Goal: Task Accomplishment & Management: Complete application form

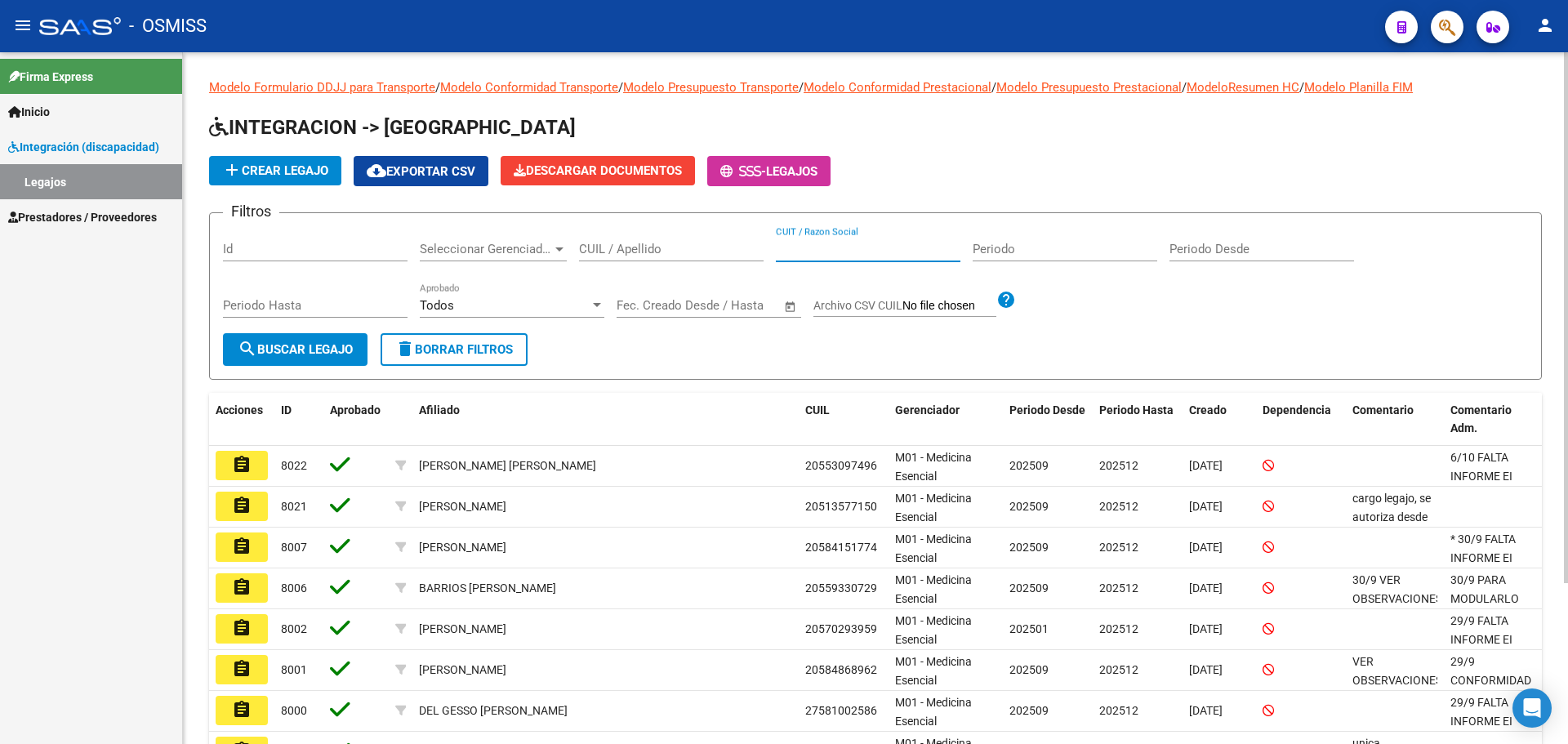
click at [831, 246] on input "CUIT / Razon Social" at bounding box center [868, 249] width 185 height 14
click at [697, 254] on input "CUIL / Apellido" at bounding box center [672, 249] width 185 height 14
click at [600, 253] on input "SOPLO" at bounding box center [672, 249] width 185 height 14
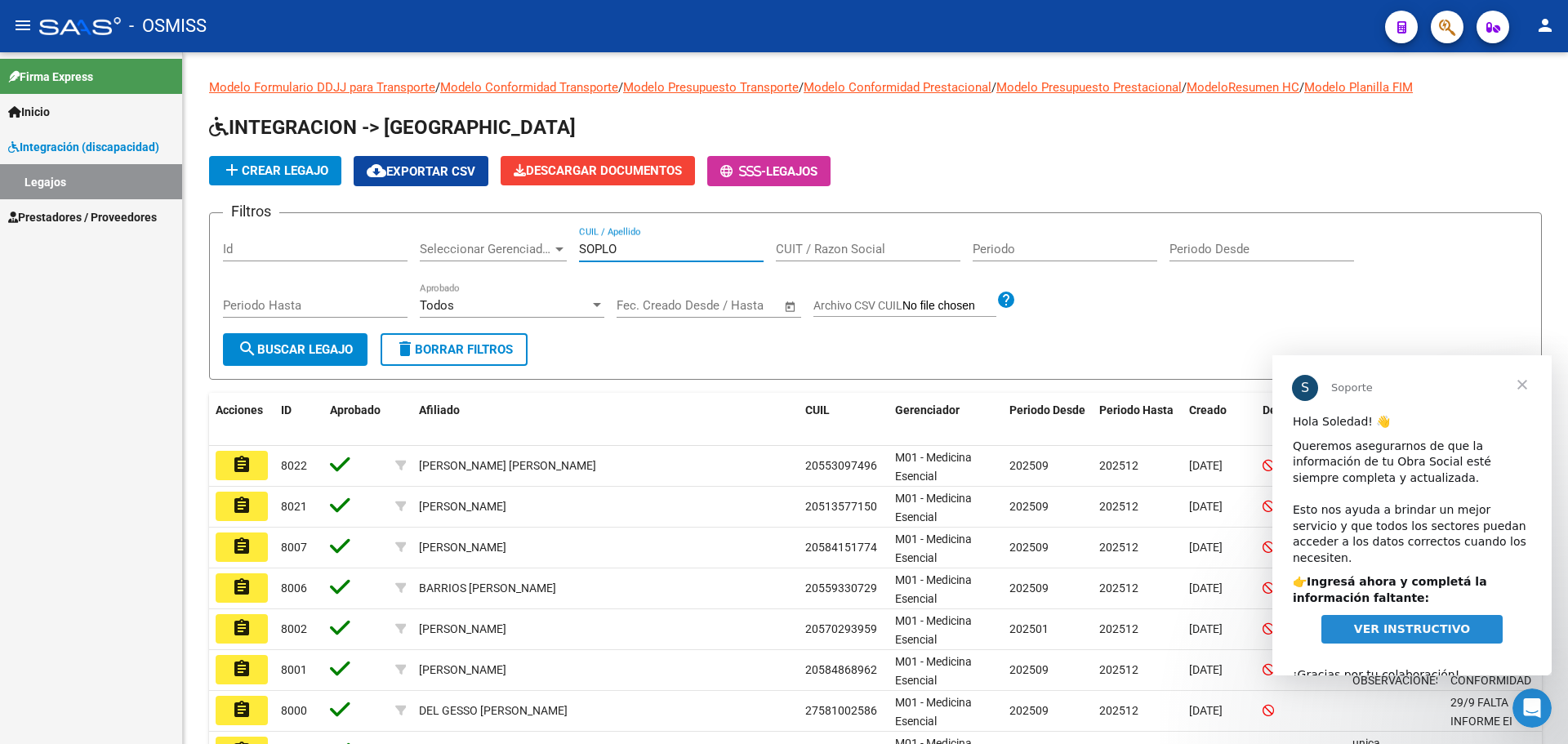
type input "SOPLO"
click at [1526, 384] on span "Cerrar" at bounding box center [1523, 385] width 59 height 59
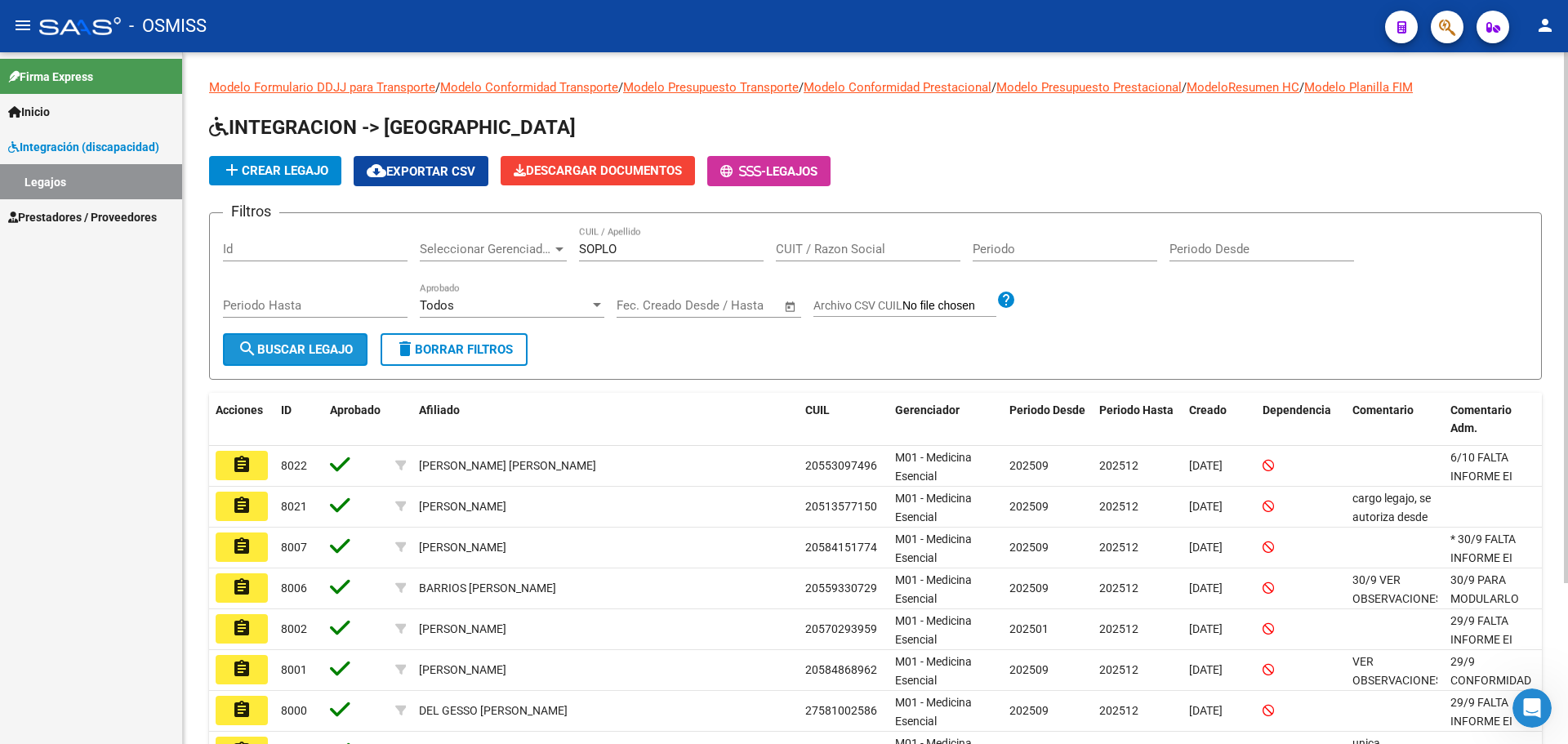
click at [285, 352] on span "search Buscar Legajo" at bounding box center [295, 349] width 115 height 14
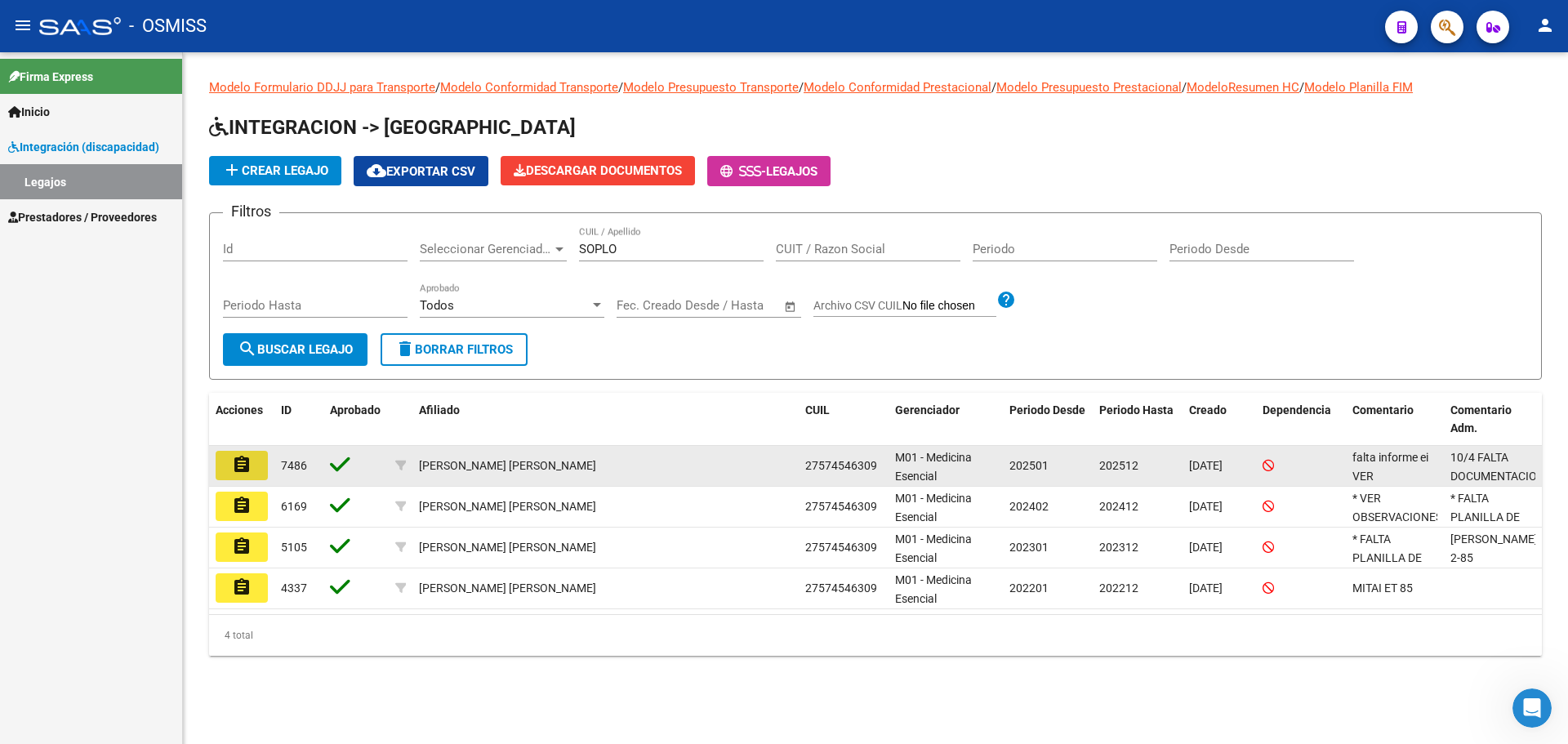
click at [250, 457] on mat-icon "assignment" at bounding box center [241, 464] width 19 height 19
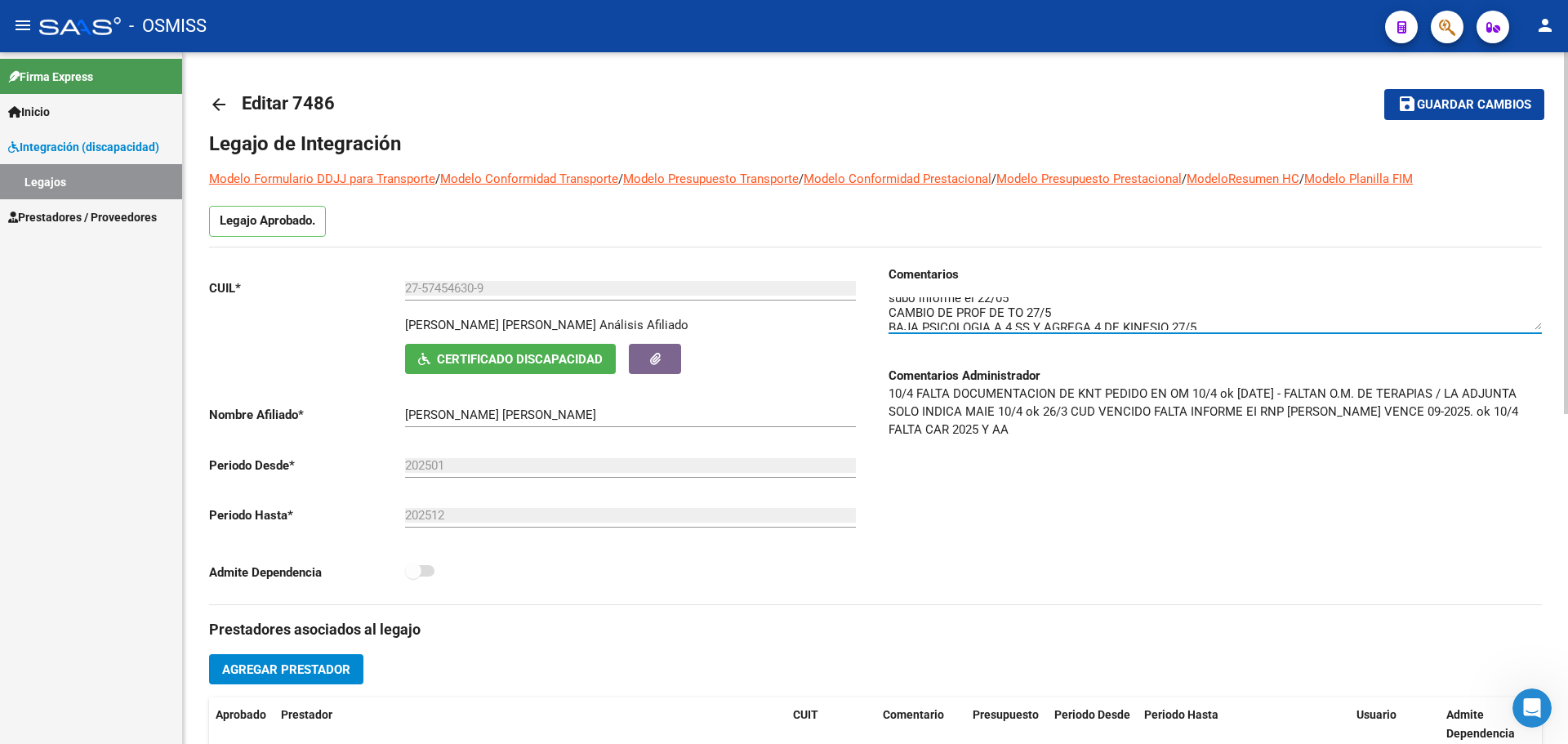
scroll to position [103, 0]
click at [1224, 314] on textarea at bounding box center [1215, 314] width 653 height 33
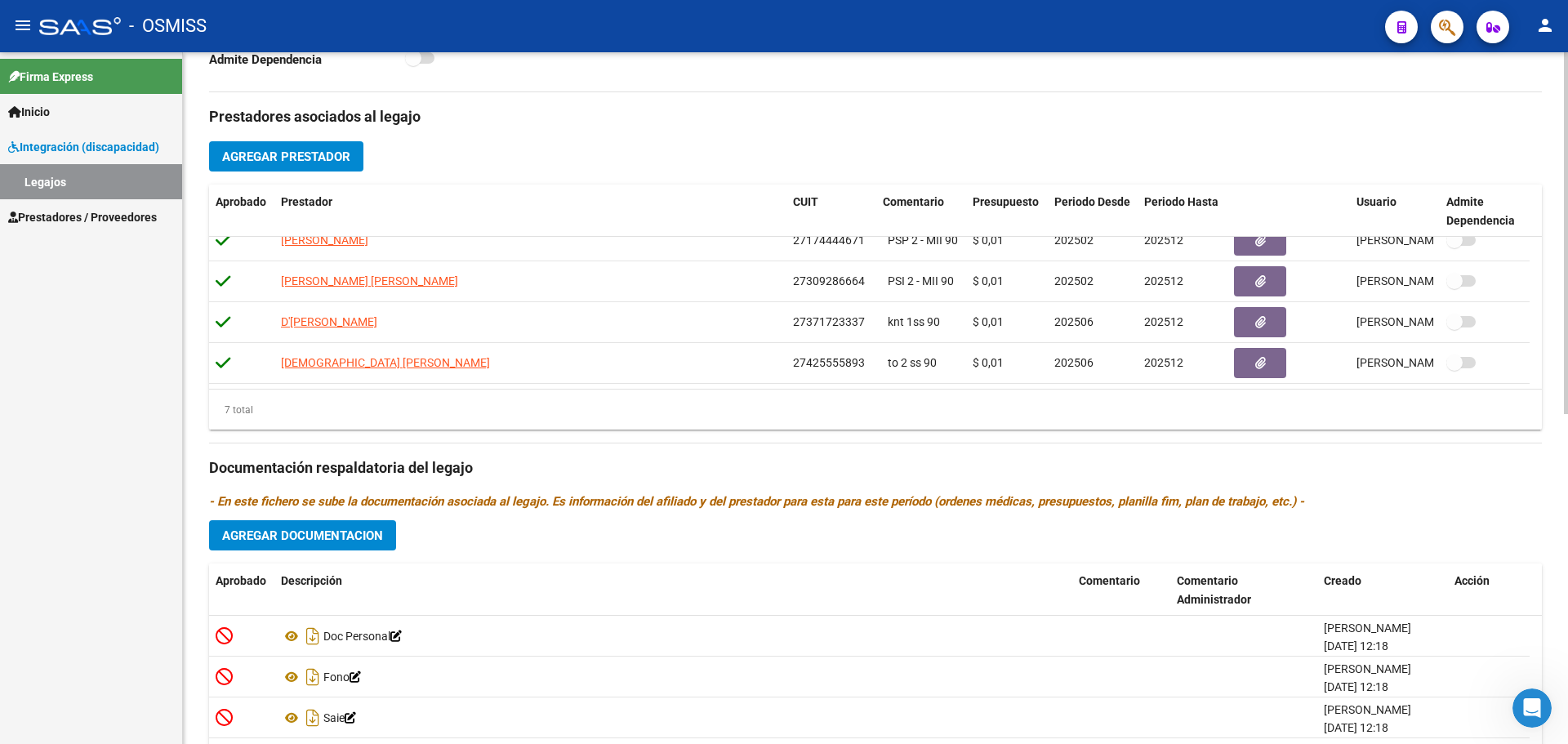
scroll to position [630, 0]
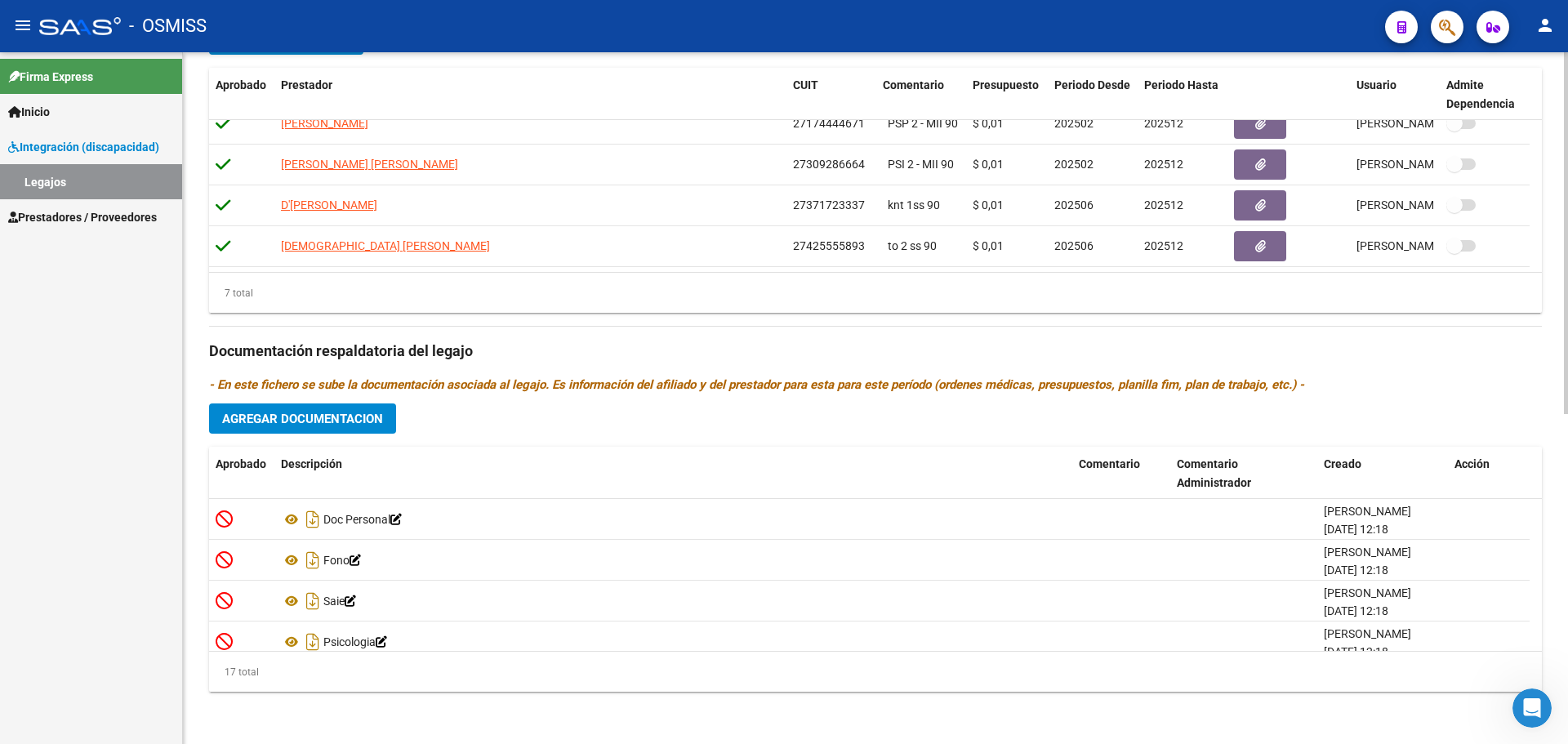
type textarea "falta informe ei VER OBSERVACIONES 26/3 10/4 ok adjunto CUD que vence prorroga …"
click at [335, 415] on span "Agregar Documentacion" at bounding box center [302, 419] width 161 height 14
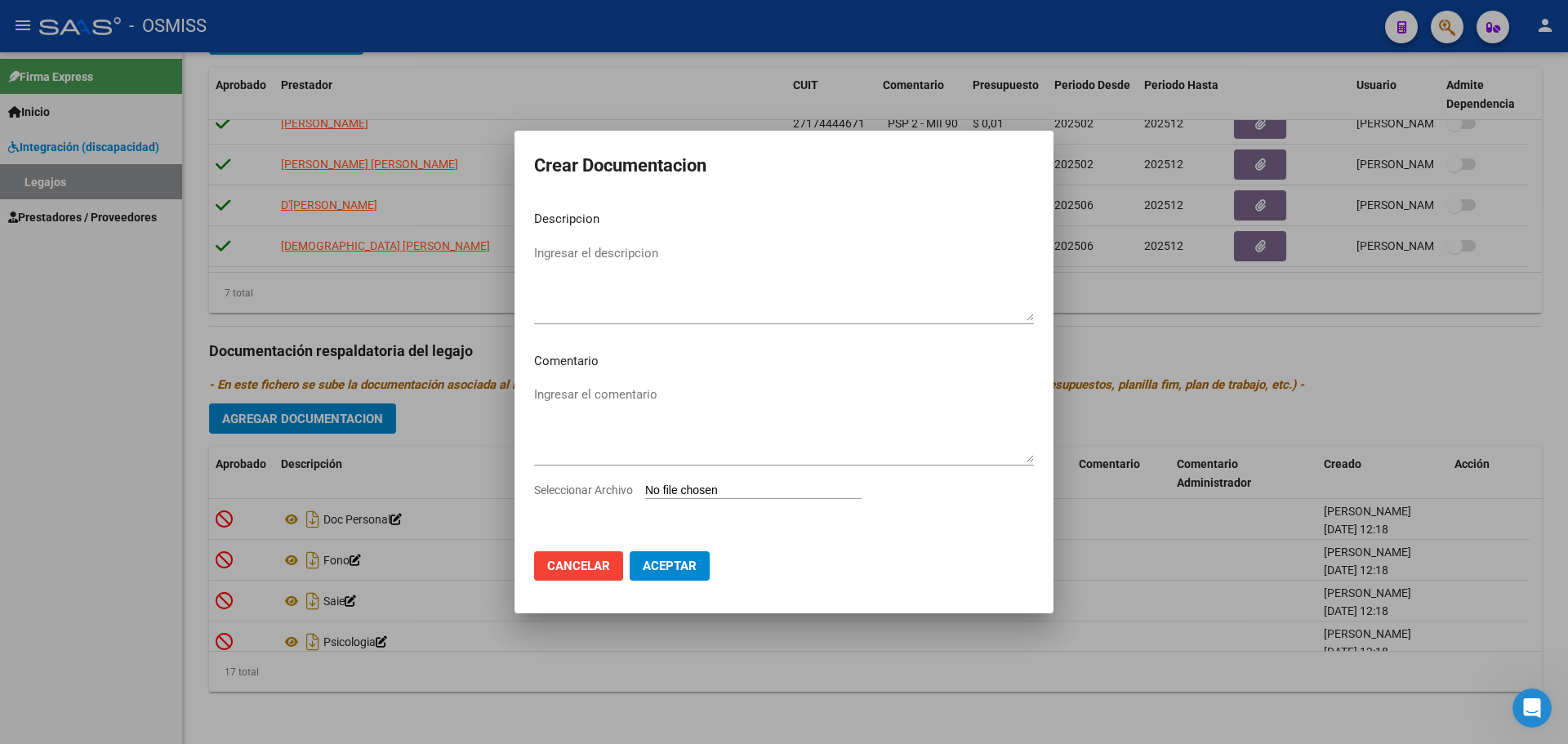
click at [754, 493] on input "Seleccionar Archivo" at bounding box center [752, 491] width 216 height 15
type input "C:\fakepath\CAMBIO DE KINE.pdf"
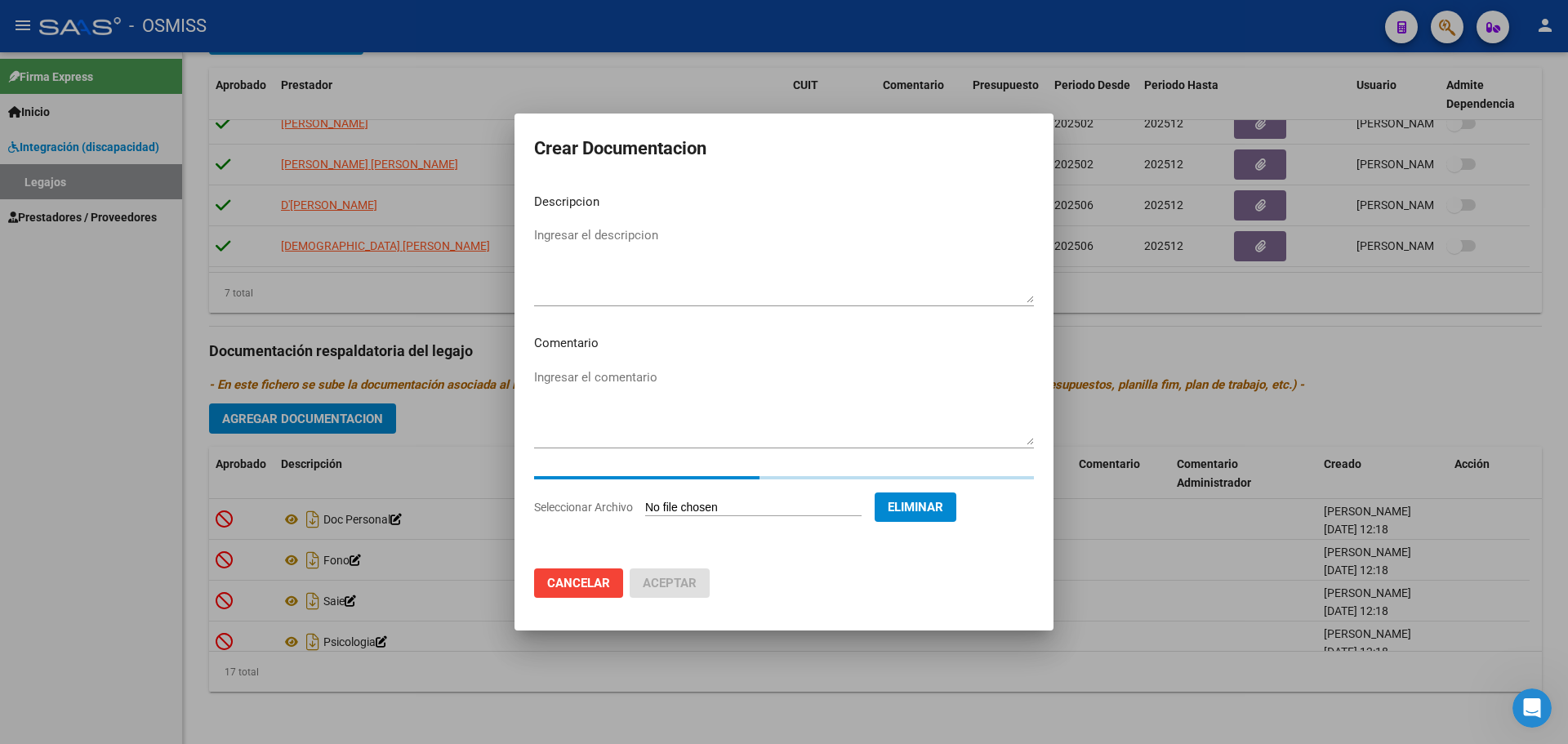
click at [610, 237] on textarea "Ingresar el descripcion" at bounding box center [784, 264] width 500 height 77
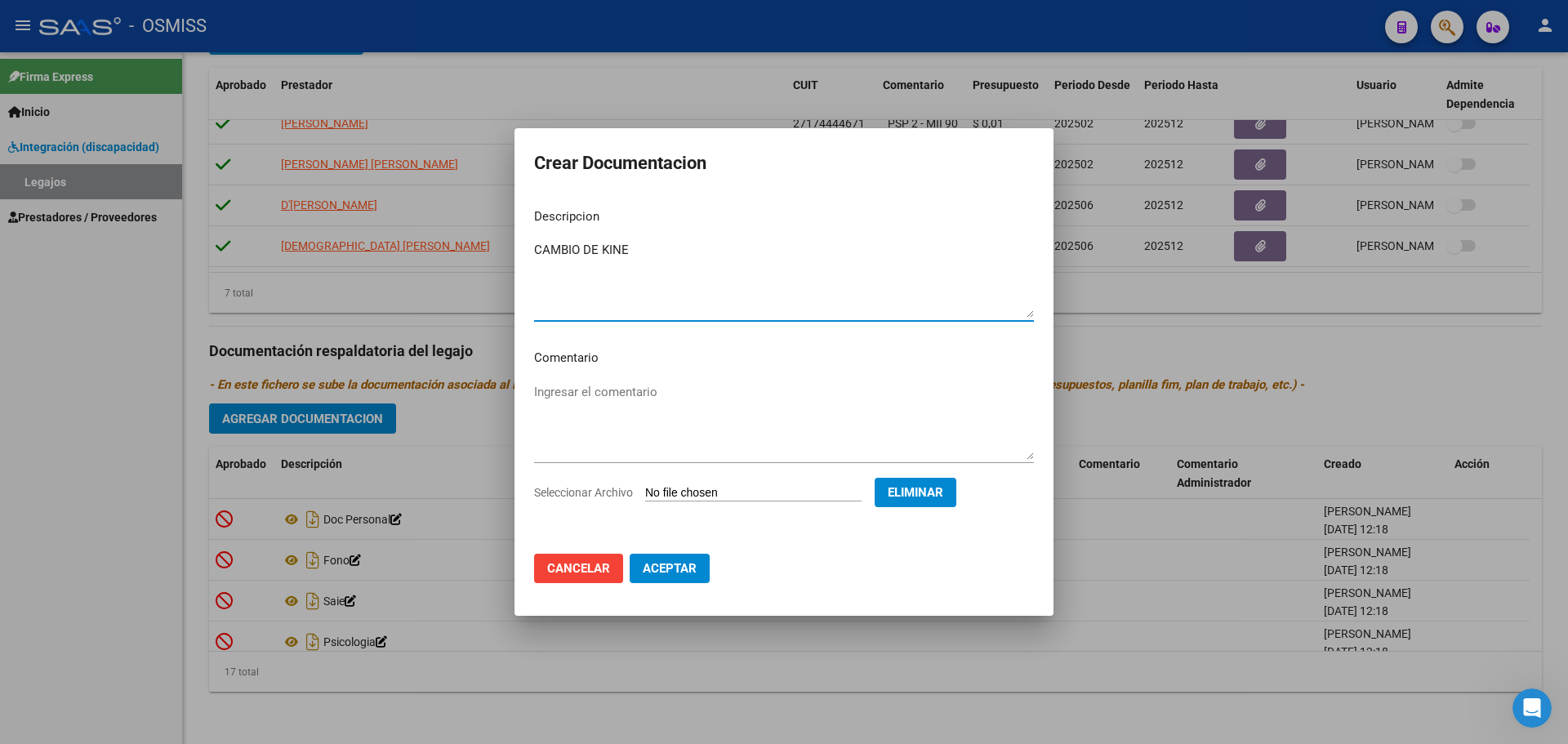
type textarea "CAMBIO DE KINE"
click at [673, 566] on span "Aceptar" at bounding box center [670, 567] width 54 height 14
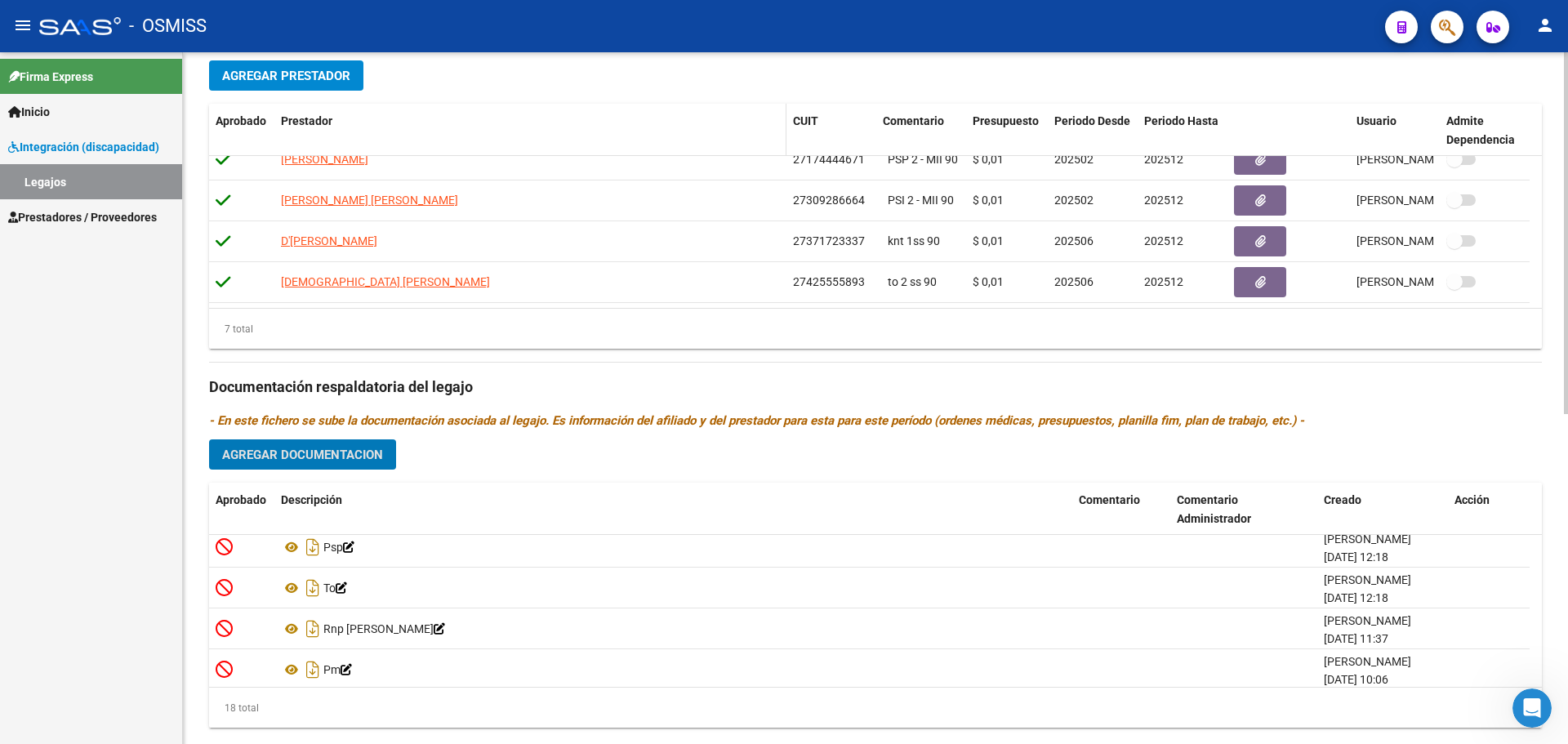
scroll to position [385, 0]
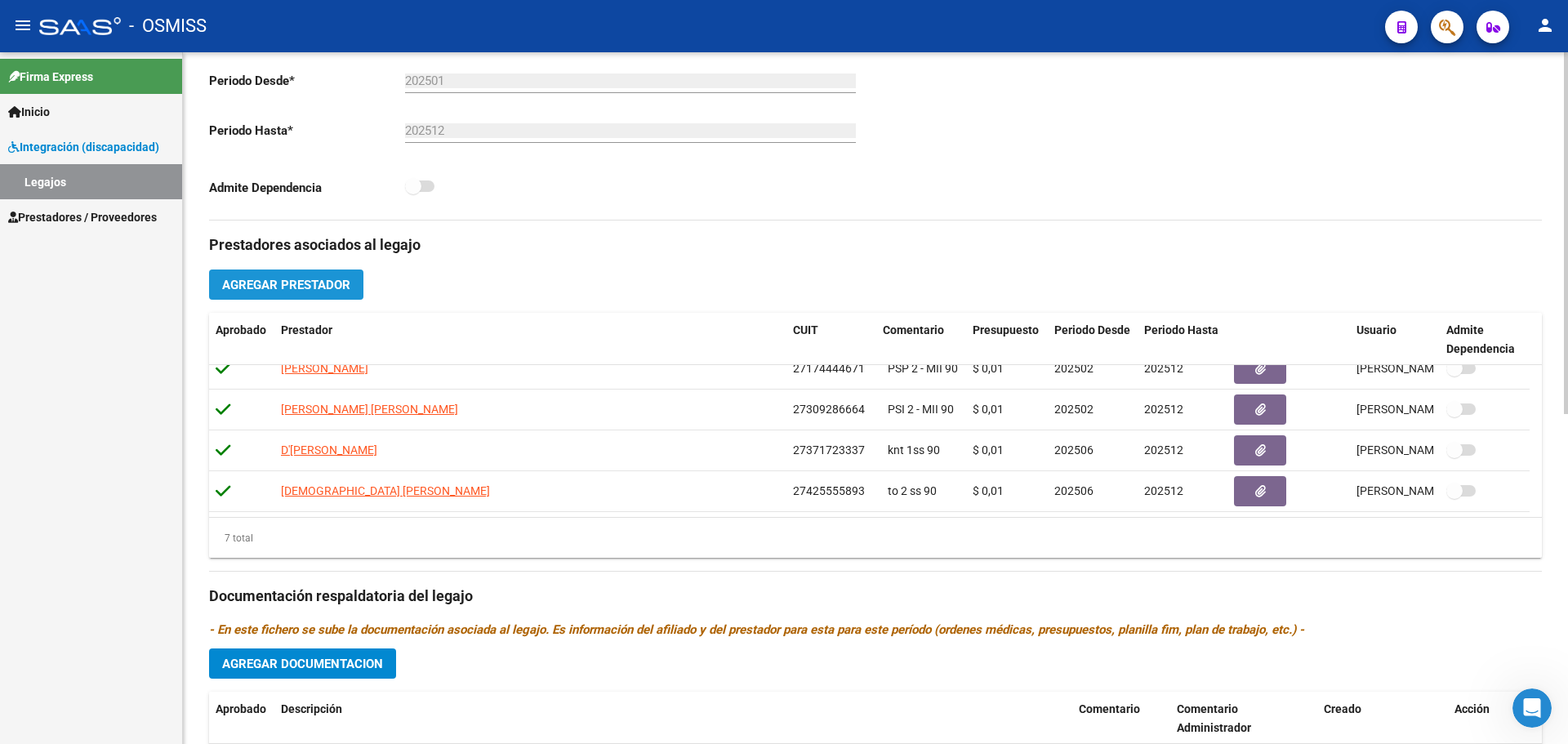
click at [273, 274] on button "Agregar Prestador" at bounding box center [287, 285] width 155 height 30
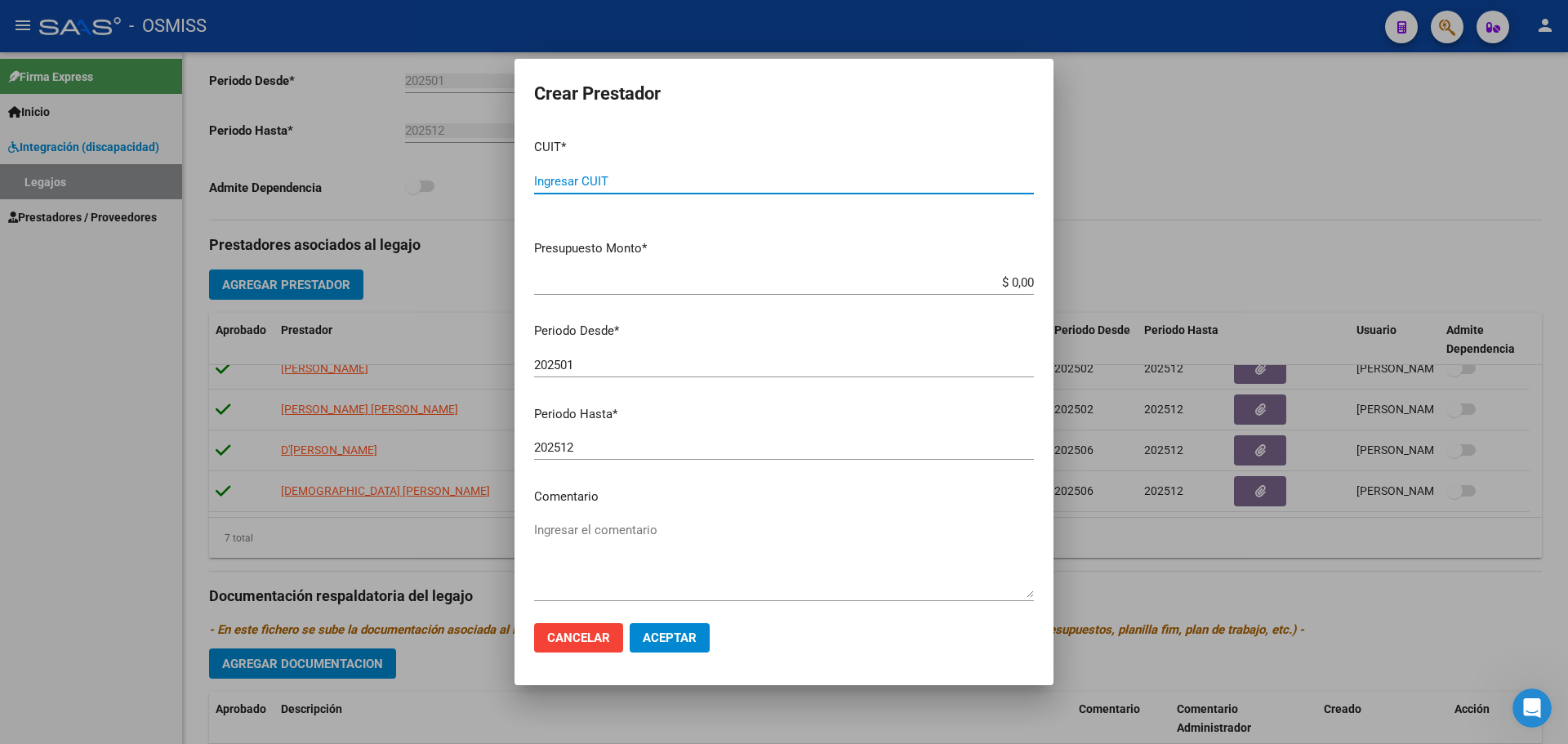
paste input "27-39123047-7"
type input "27-39123047-7"
drag, startPoint x: 1001, startPoint y: 275, endPoint x: 1244, endPoint y: 254, distance: 243.9
click at [1233, 259] on div "Crear Prestador CUIT * 27-39123047-7 Ingresar CUIT ARCA Padrón Presupuesto Mont…" at bounding box center [784, 372] width 1568 height 744
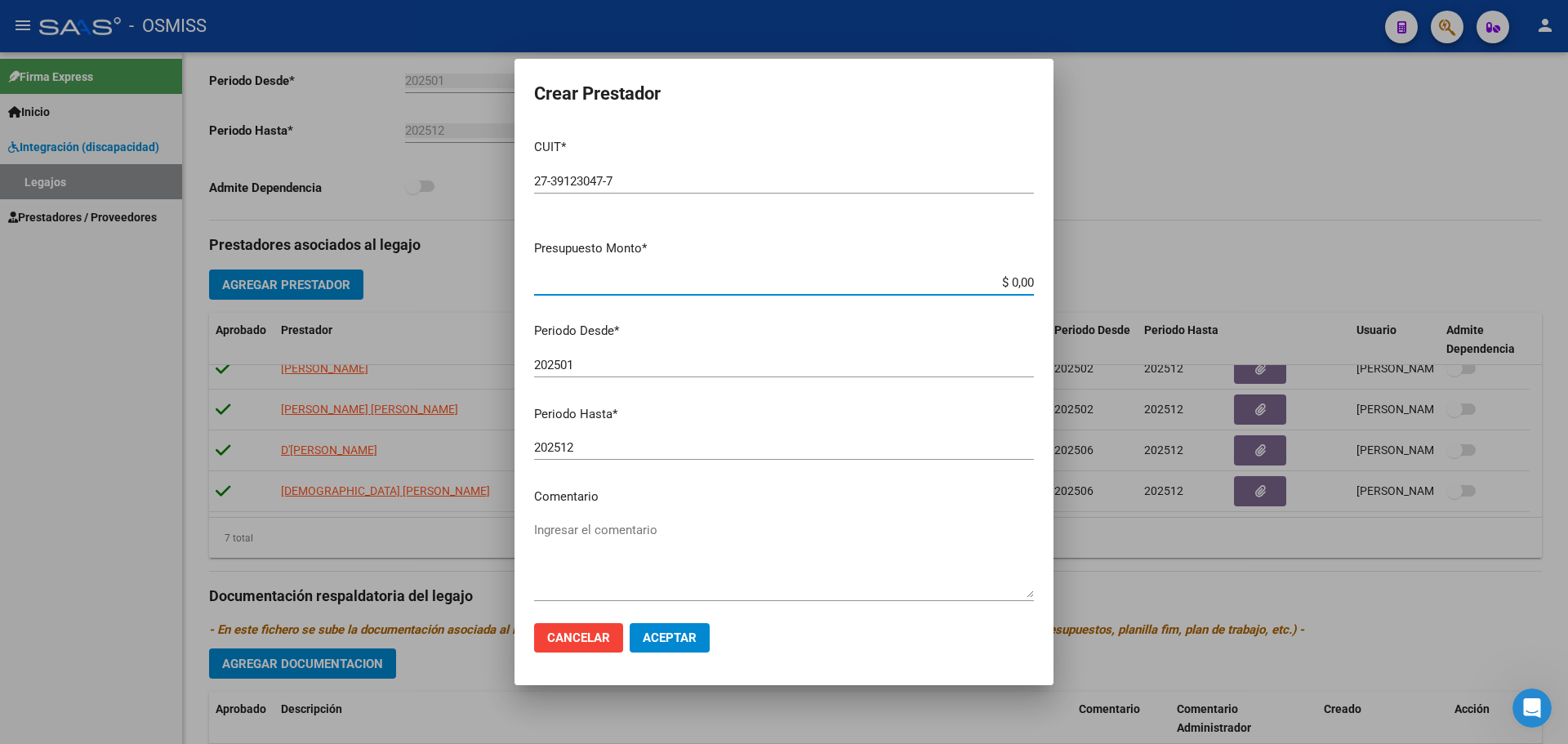
type input "$ 0,01"
click at [586, 356] on div "202501 Ingresar el periodo" at bounding box center [784, 365] width 500 height 24
type input "202509"
click at [650, 634] on span "Aceptar" at bounding box center [670, 637] width 54 height 14
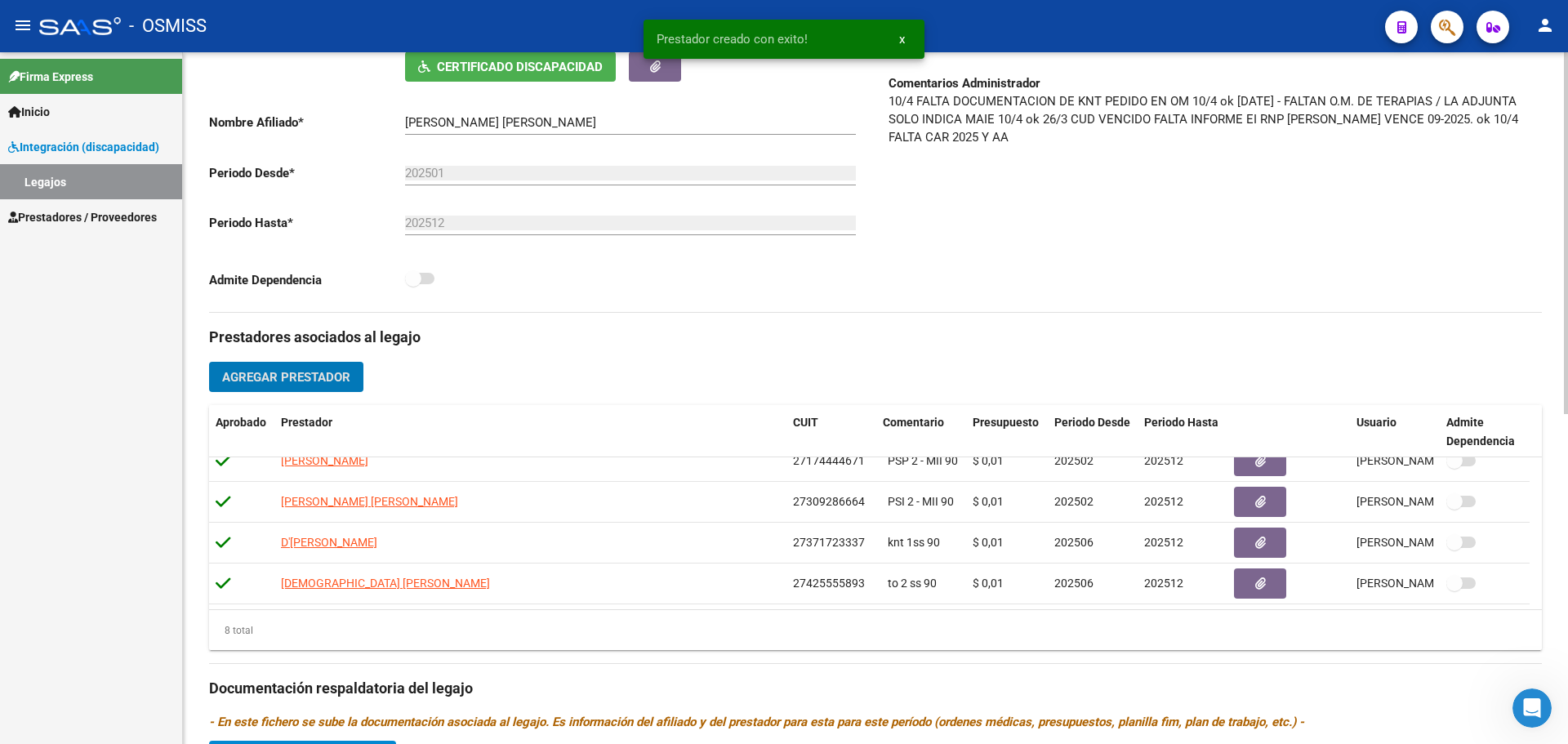
scroll to position [0, 0]
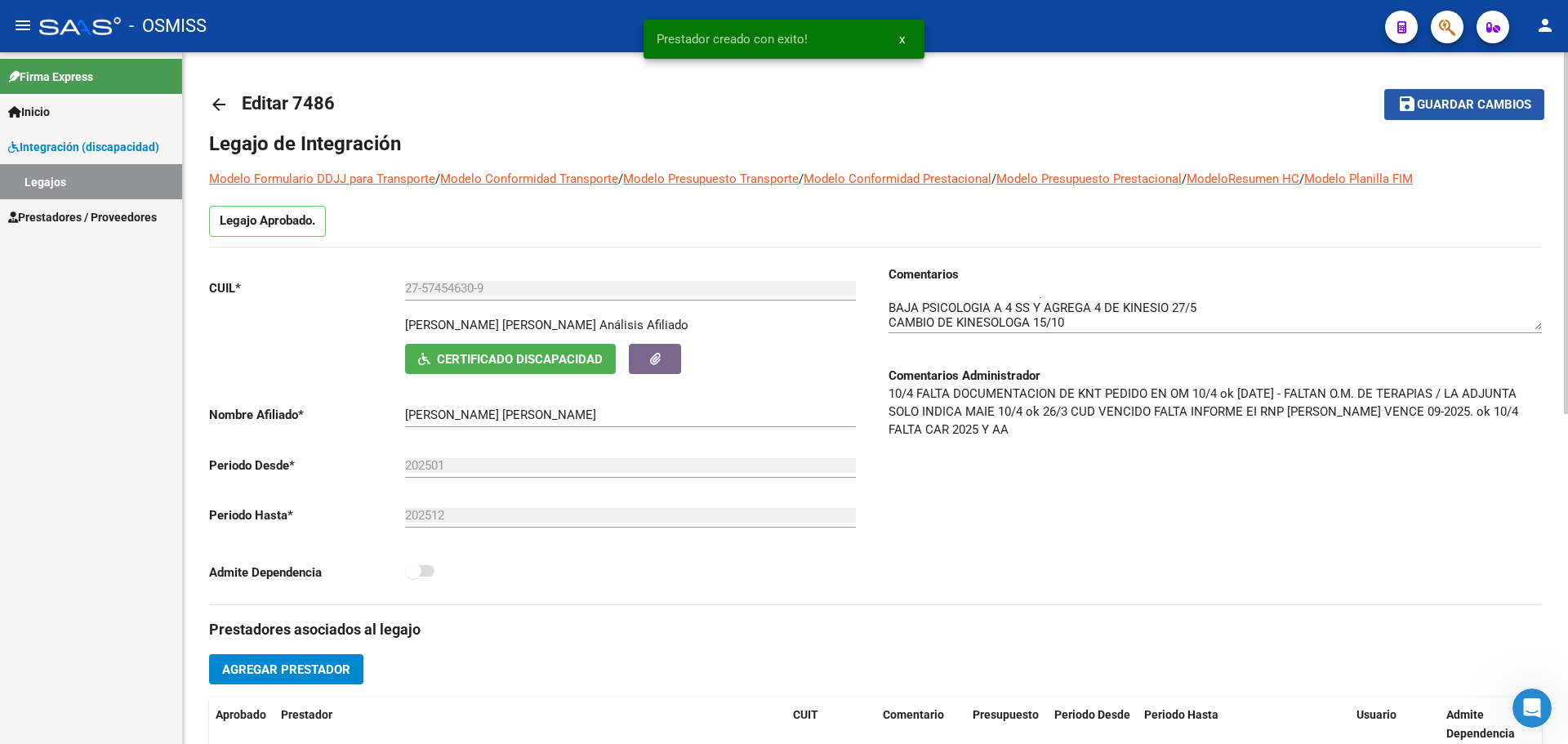
click at [1449, 105] on span "Guardar cambios" at bounding box center [1475, 105] width 114 height 14
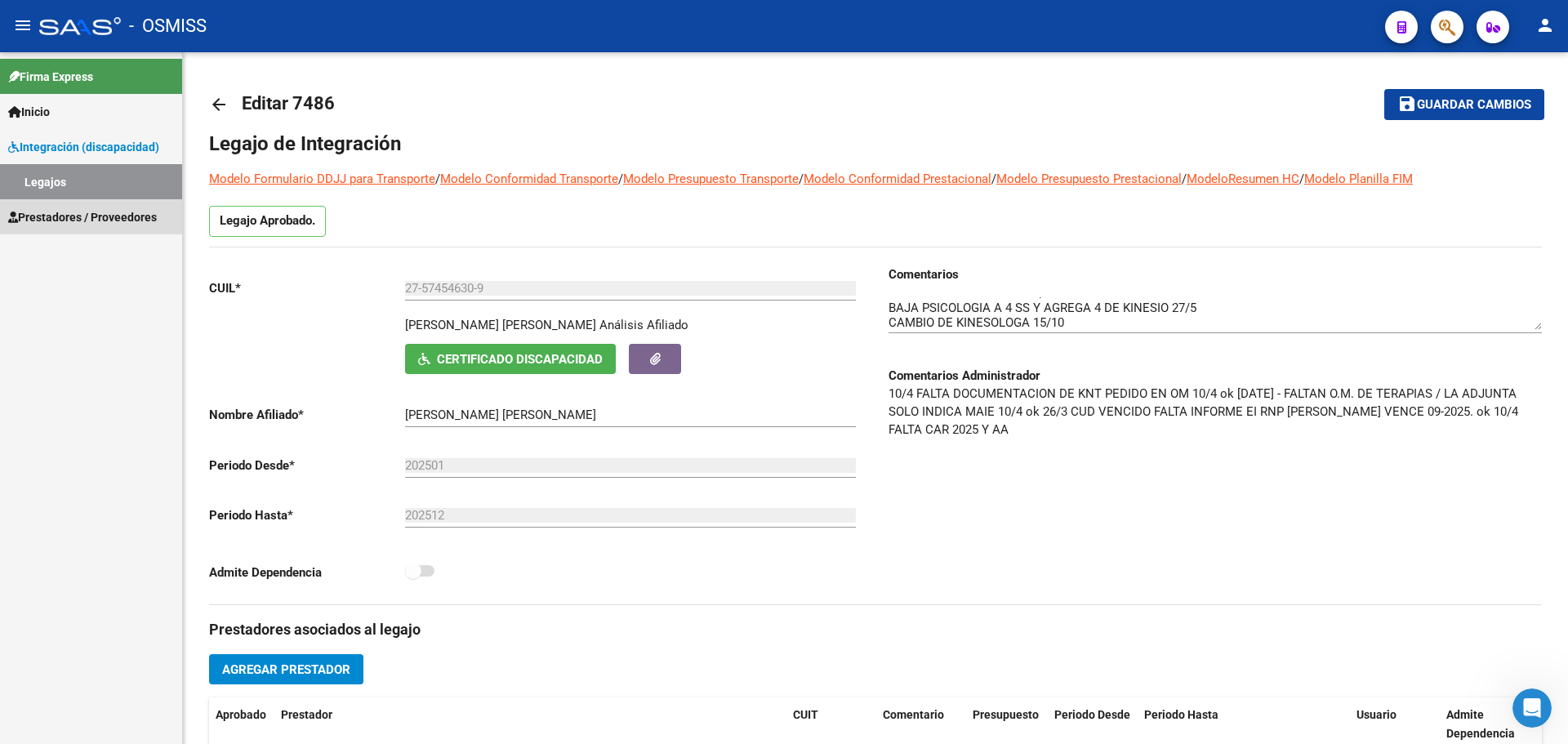
click at [74, 215] on span "Prestadores / Proveedores" at bounding box center [82, 217] width 149 height 18
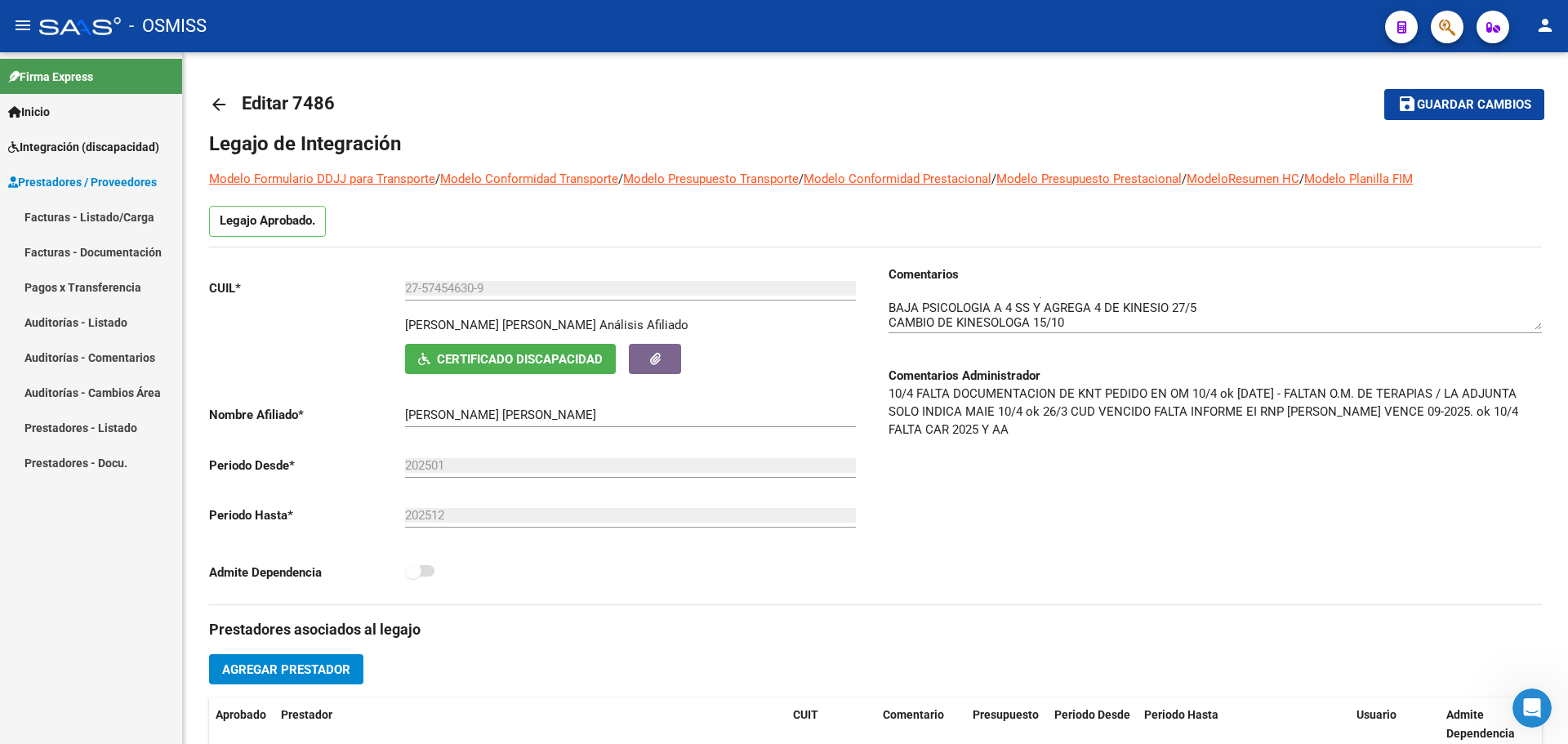
click at [114, 214] on link "Facturas - Listado/Carga" at bounding box center [91, 217] width 182 height 35
